Goal: Task Accomplishment & Management: Manage account settings

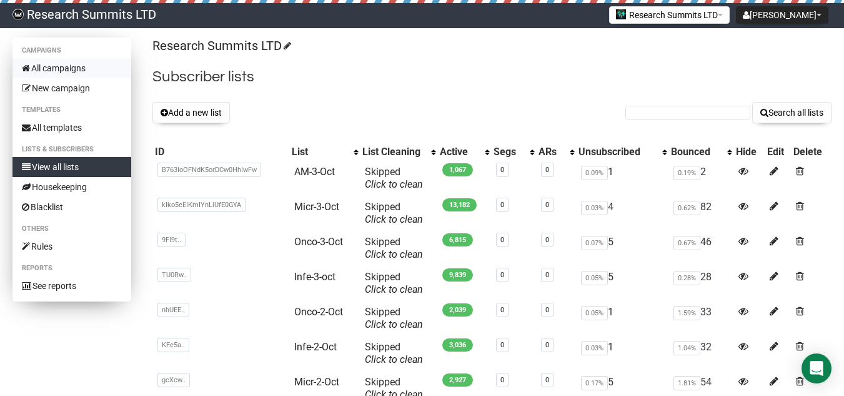
click at [58, 65] on link "All campaigns" at bounding box center [71, 68] width 119 height 20
click at [70, 164] on link "View all lists" at bounding box center [71, 167] width 119 height 20
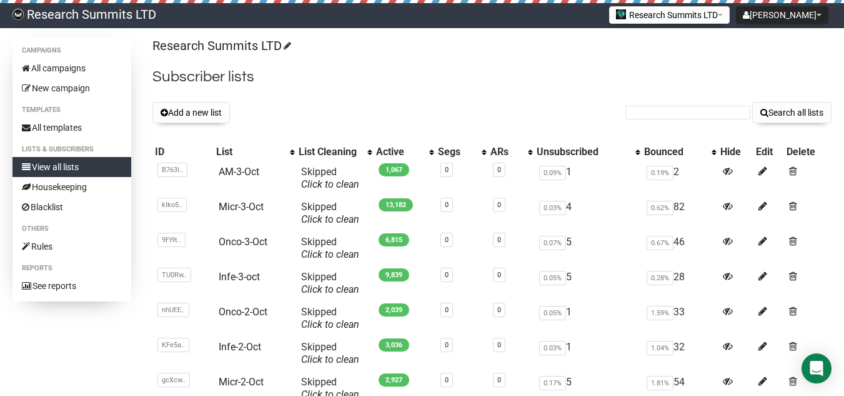
click at [182, 101] on div "Research Summits LTD Subscriber lists Add a new list Search all lists List name…" at bounding box center [491, 298] width 679 height 523
click at [186, 110] on button "Add a new list" at bounding box center [190, 112] width 77 height 21
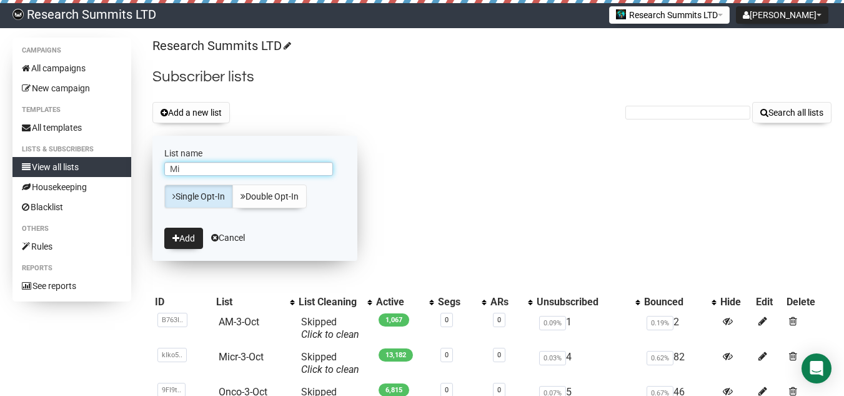
type input "M"
type input "test for Cardio"
click at [254, 191] on link "Double Opt-In" at bounding box center [269, 196] width 74 height 24
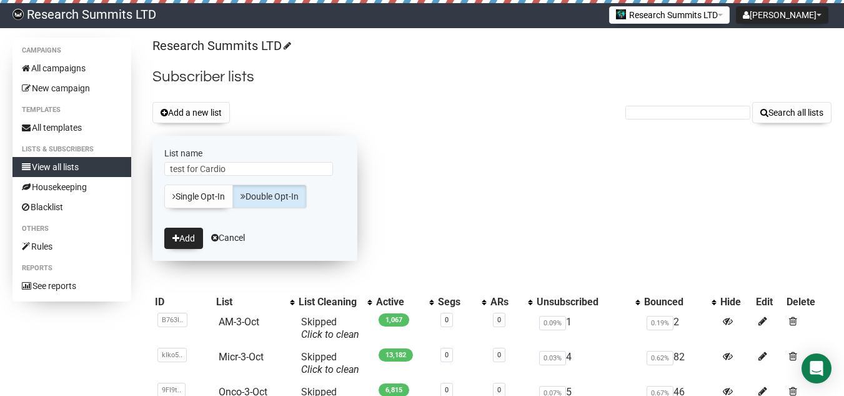
click at [254, 189] on link "Double Opt-In" at bounding box center [269, 196] width 74 height 24
click at [191, 229] on button "Add" at bounding box center [183, 237] width 39 height 21
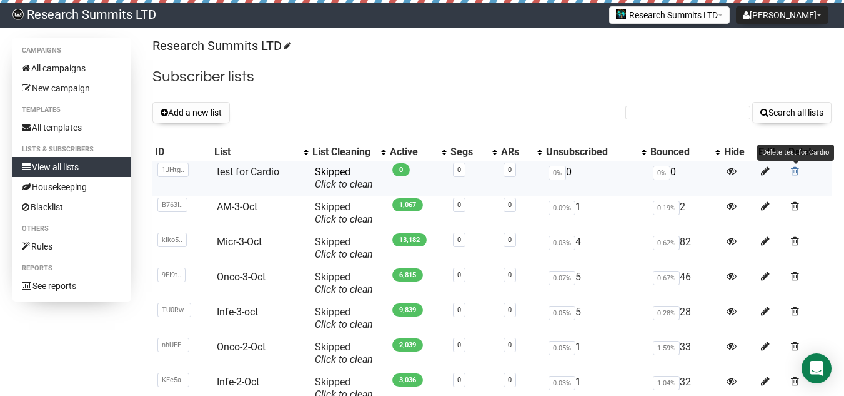
click at [794, 171] on span at bounding box center [795, 171] width 8 height 11
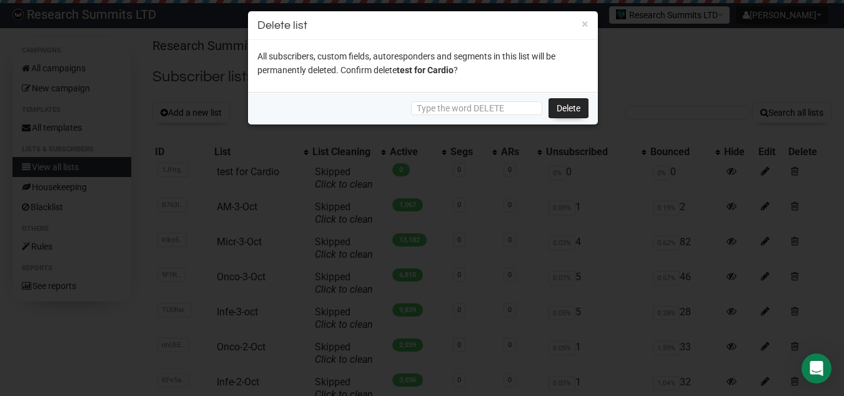
click at [471, 94] on div "Delete" at bounding box center [423, 108] width 350 height 32
click at [462, 101] on input "text" at bounding box center [476, 108] width 131 height 14
type input "DELETE"
click at [565, 111] on link "Delete" at bounding box center [569, 108] width 40 height 20
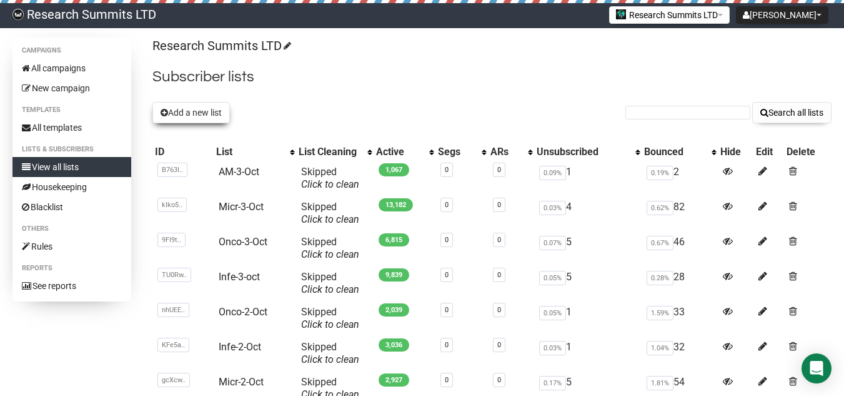
click at [198, 112] on button "Add a new list" at bounding box center [190, 112] width 77 height 21
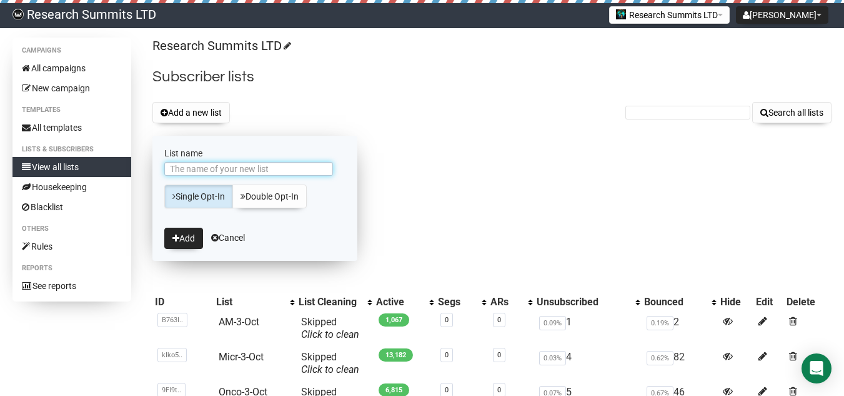
click at [194, 172] on input "List name" at bounding box center [248, 169] width 169 height 14
type input "Y"
type input "Test for Microbiology"
click at [192, 246] on button "Add" at bounding box center [183, 237] width 39 height 21
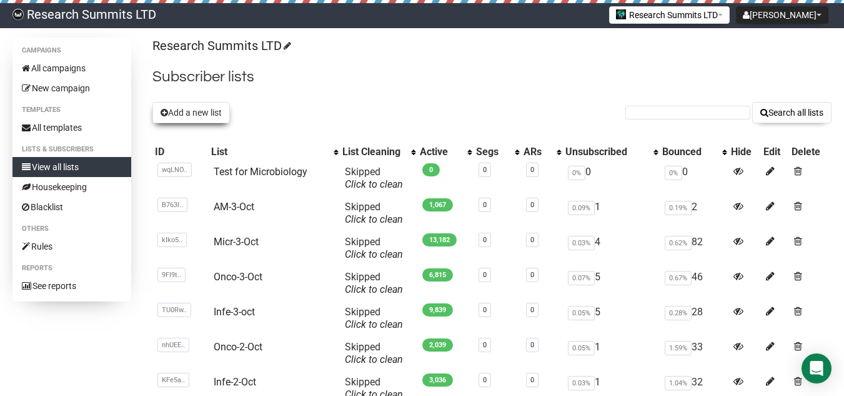
click at [205, 115] on button "Add a new list" at bounding box center [190, 112] width 77 height 21
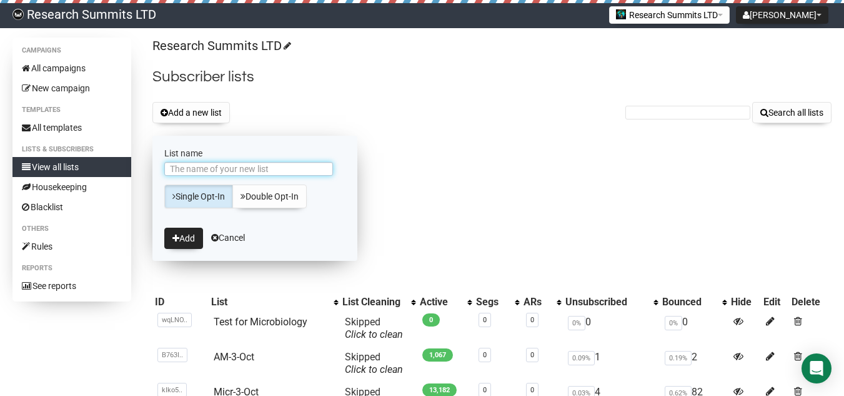
click at [206, 173] on input "List name" at bounding box center [248, 169] width 169 height 14
click at [230, 167] on input "List name" at bounding box center [248, 169] width 169 height 14
type input "test micro"
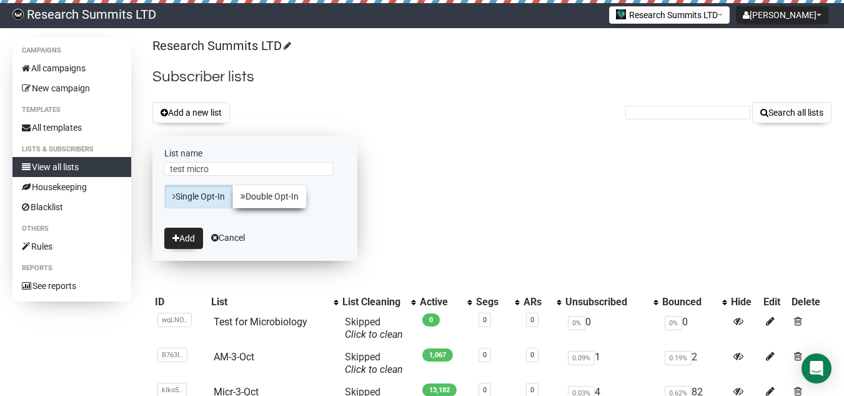
click at [265, 192] on link "Double Opt-In" at bounding box center [269, 196] width 74 height 24
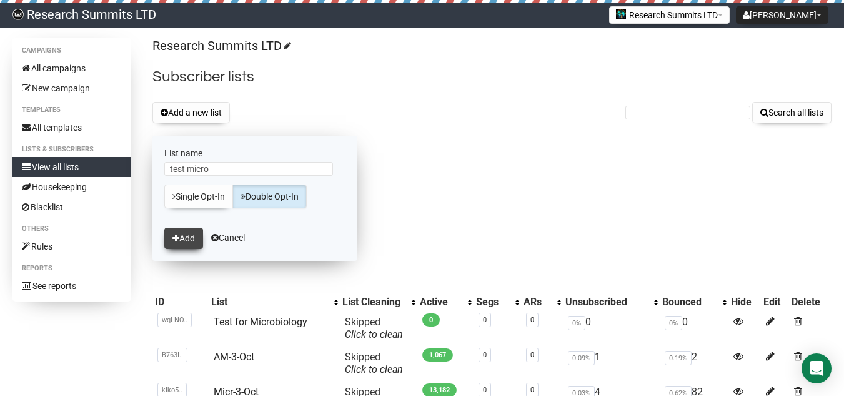
click at [178, 232] on button "Add" at bounding box center [183, 237] width 39 height 21
